Goal: Complete application form: Complete application form

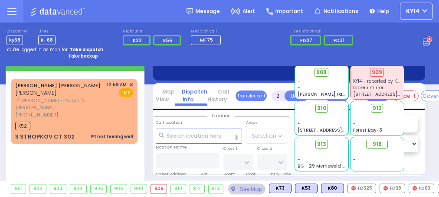
select select
radio input "true"
type input "[PERSON_NAME]"
select select
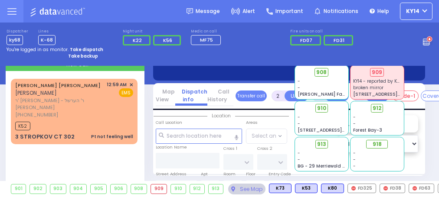
type input "01:11"
select select
radio input "true"
select select
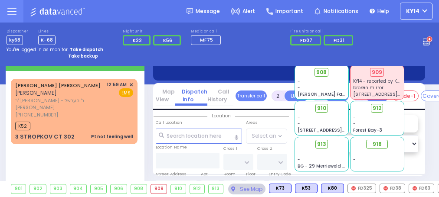
radio input "true"
select select
type input "[PERSON_NAME] COURT"
type input "FILLMORE COURT"
type input "6 TAYLOR CT"
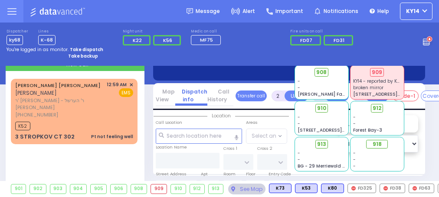
type input "312"
type input "[PERSON_NAME]"
type input "[US_STATE]"
type input "10950"
select select "SECTION 3"
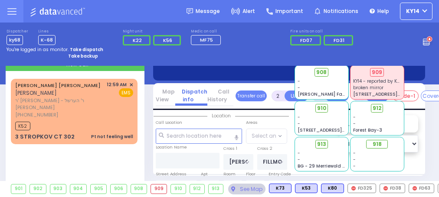
select select "Hatzalah Garages"
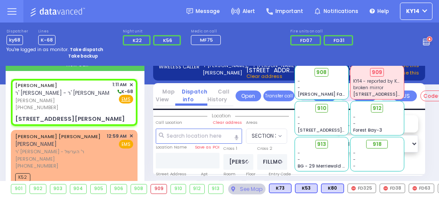
type input "1"
select select
type input "Poison Ingestion"
radio input "true"
select select
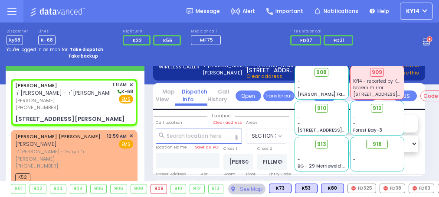
select select
radio input "true"
select select
radio input "true"
select select
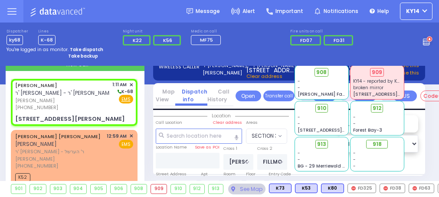
select select "SECTION 3"
select select "Hatzalah Garages"
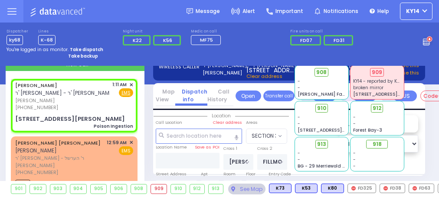
select select
radio input "true"
select select
type input "01:13"
radio input "true"
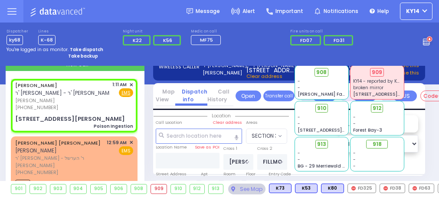
select select
select select "SECTION 3"
select select "Hatzalah Garages"
